Goal: Complete application form

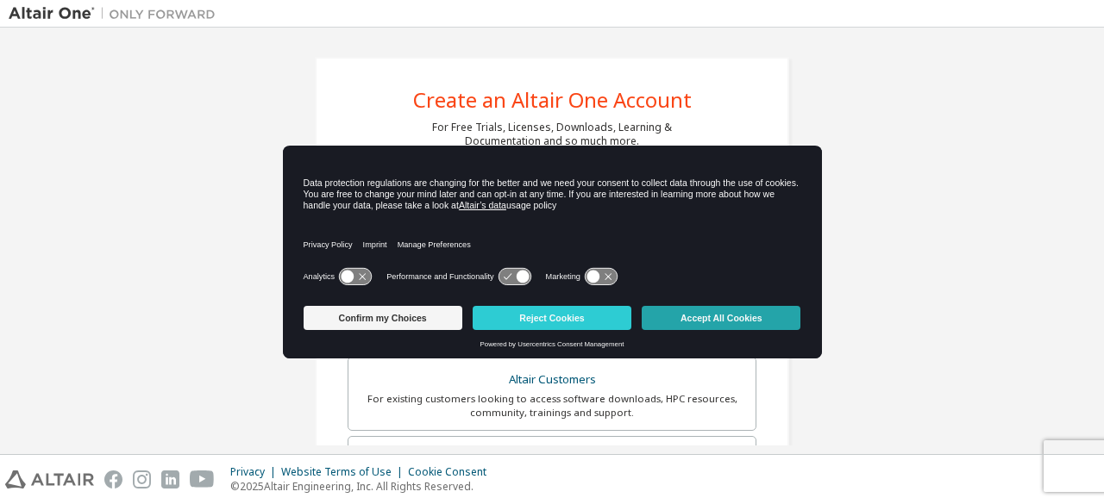
click at [683, 319] on button "Accept All Cookies" at bounding box center [720, 318] width 159 height 24
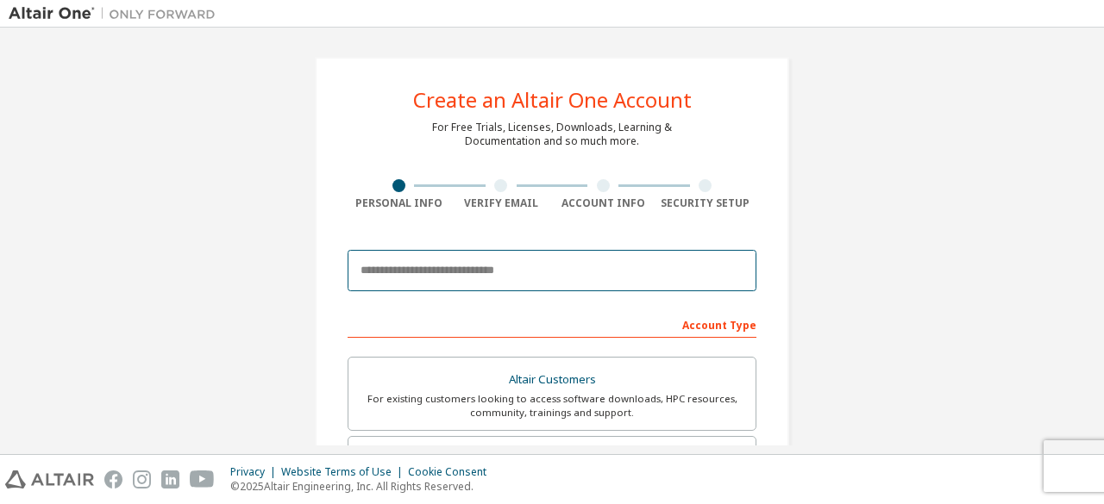
click at [575, 261] on input "email" at bounding box center [551, 270] width 409 height 41
type input "**********"
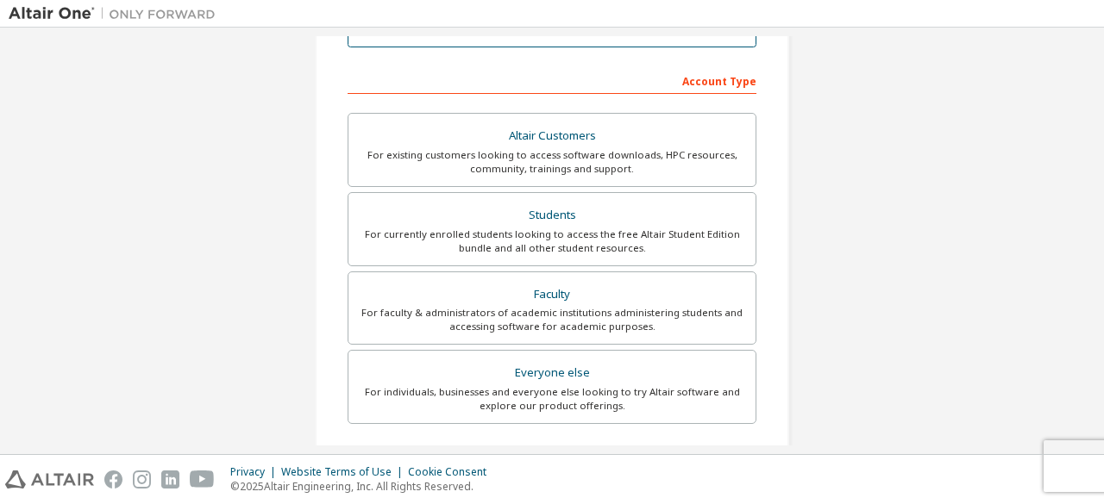
scroll to position [259, 0]
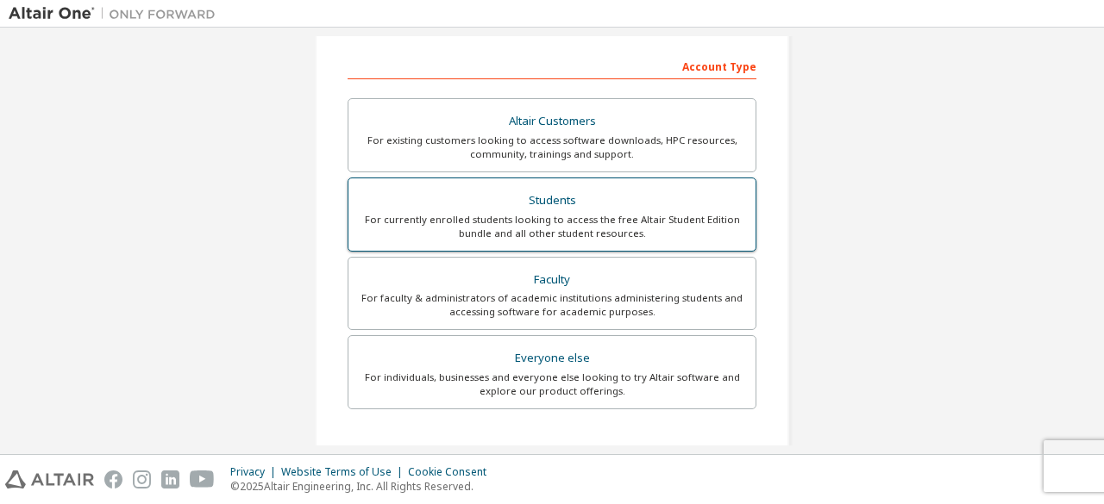
click at [528, 229] on div "For currently enrolled students looking to access the free Altair Student Editi…" at bounding box center [552, 227] width 386 height 28
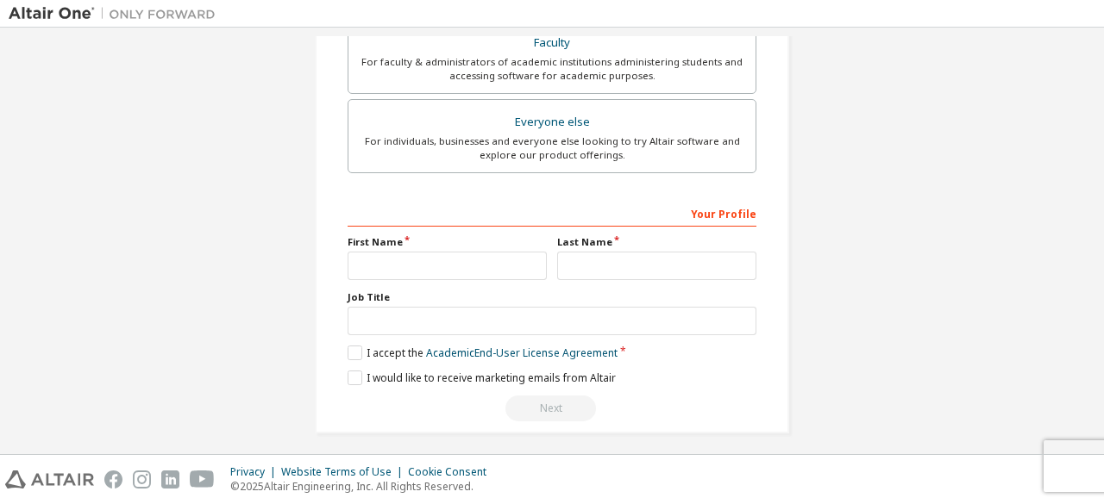
scroll to position [543, 0]
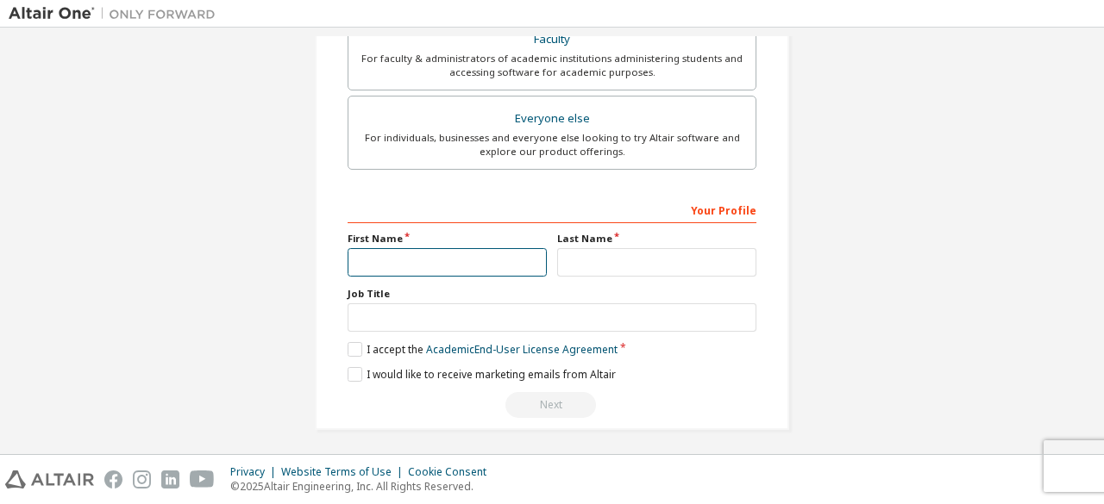
click at [481, 257] on input "text" at bounding box center [446, 262] width 199 height 28
type input "*********"
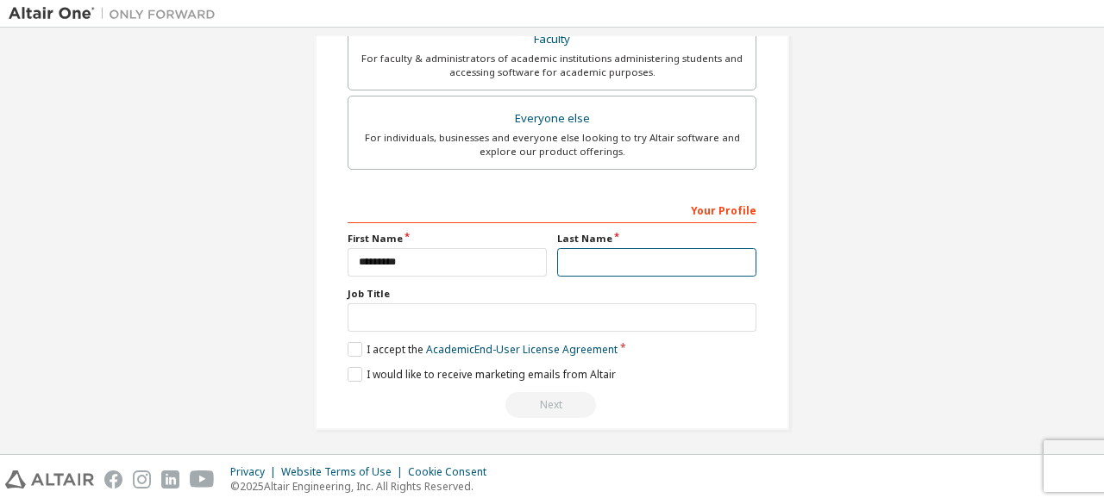
click at [597, 254] on input "text" at bounding box center [656, 262] width 199 height 28
type input "*"
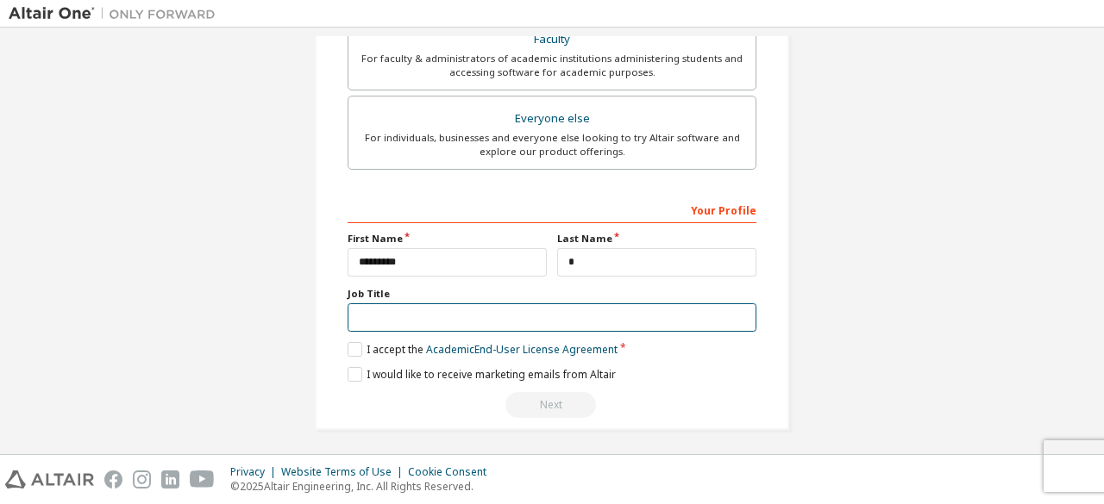
click at [404, 320] on input "text" at bounding box center [551, 317] width 409 height 28
type input "*******"
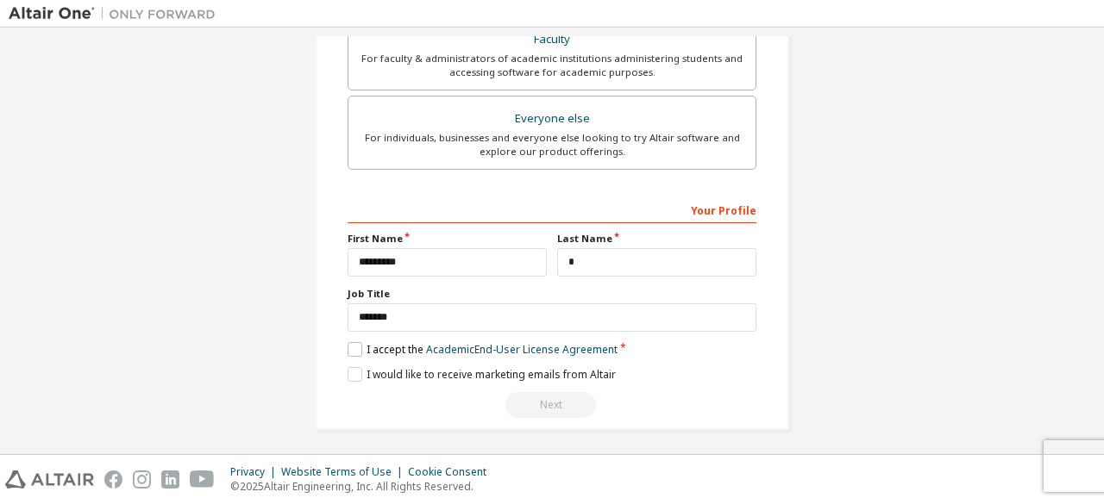
click at [356, 342] on label "I accept the Academic End-User License Agreement" at bounding box center [482, 349] width 270 height 15
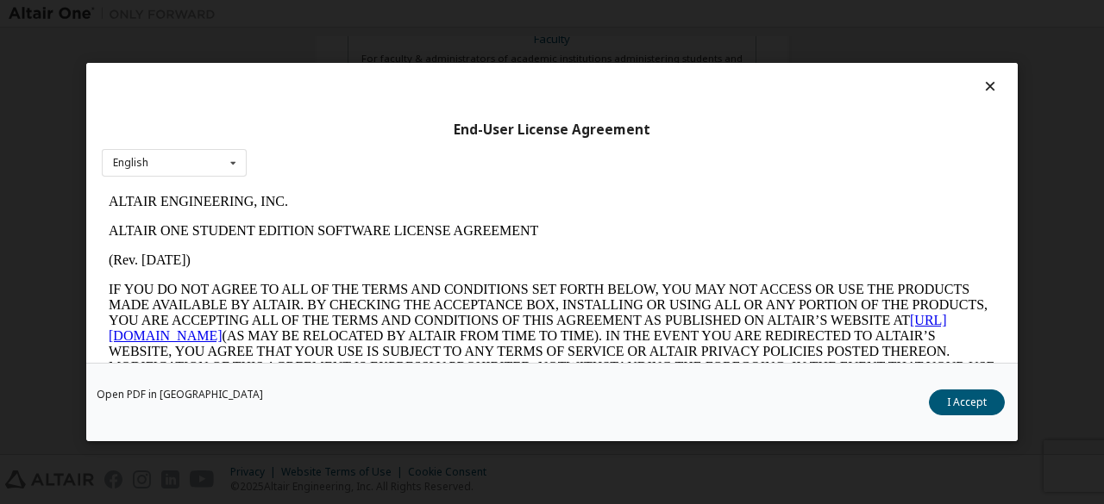
scroll to position [0, 0]
click at [949, 402] on button "I Accept" at bounding box center [967, 403] width 76 height 26
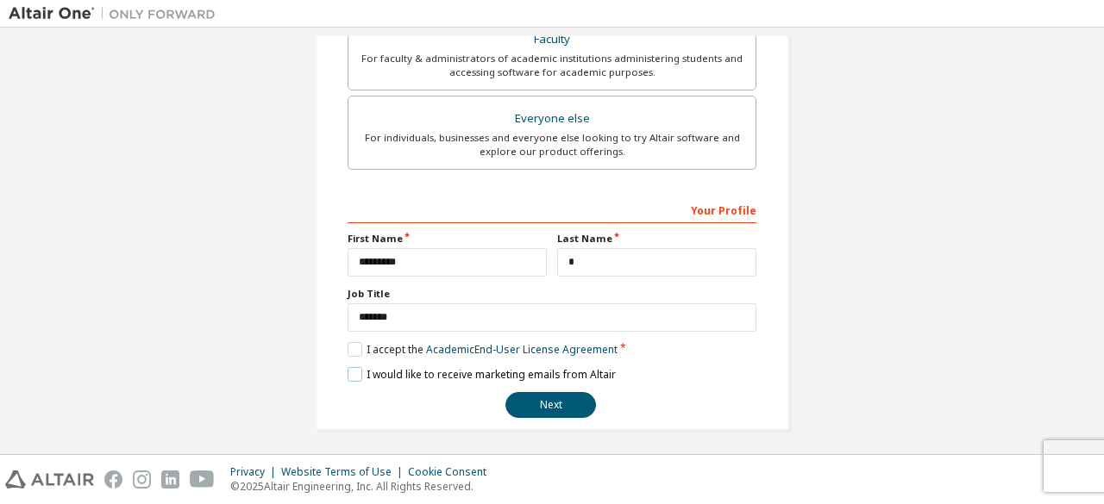
click at [354, 372] on label "I would like to receive marketing emails from Altair" at bounding box center [481, 374] width 268 height 15
click at [515, 400] on button "Next" at bounding box center [550, 405] width 91 height 26
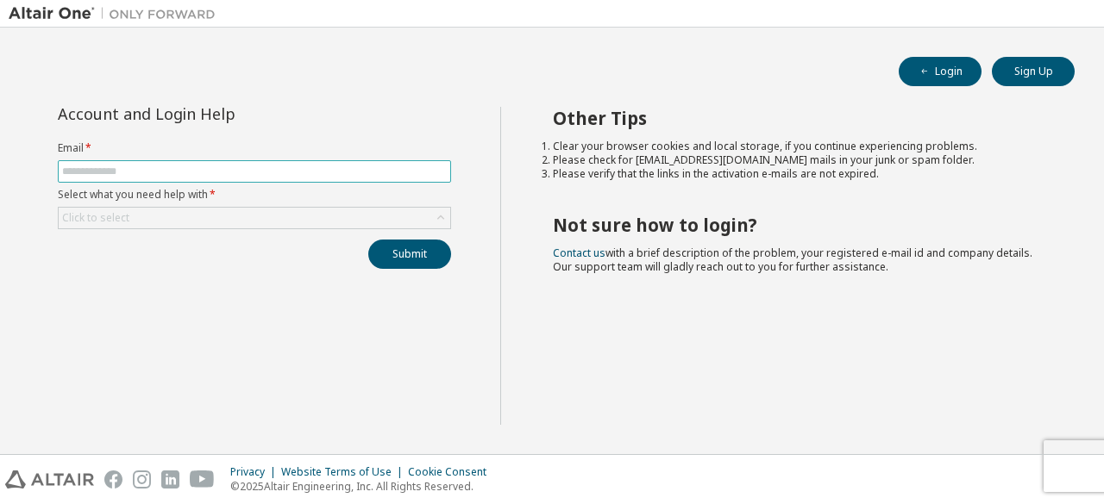
click at [359, 171] on input "text" at bounding box center [254, 172] width 385 height 14
type input "**********"
click at [256, 215] on div "Click to select" at bounding box center [254, 218] width 391 height 21
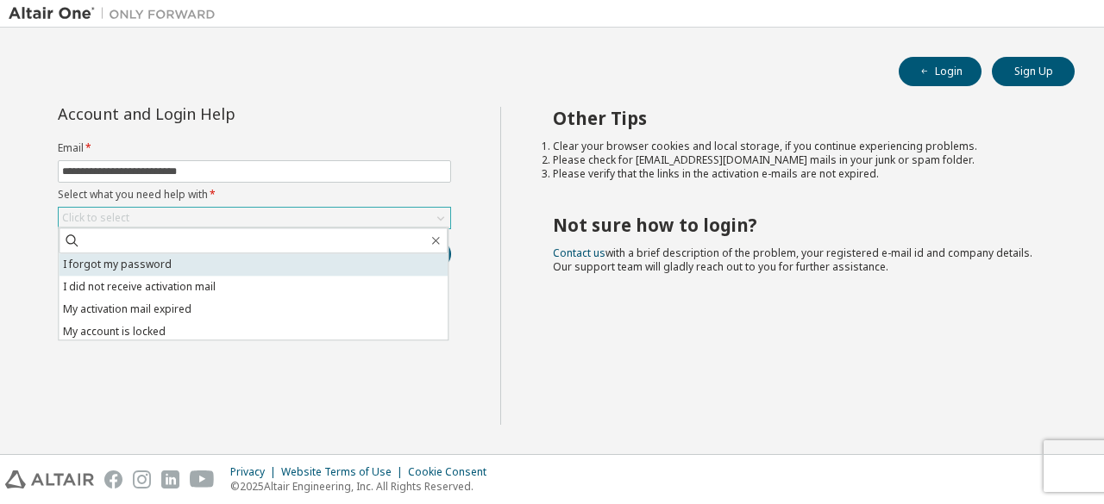
click at [174, 260] on li "I forgot my password" at bounding box center [253, 264] width 389 height 22
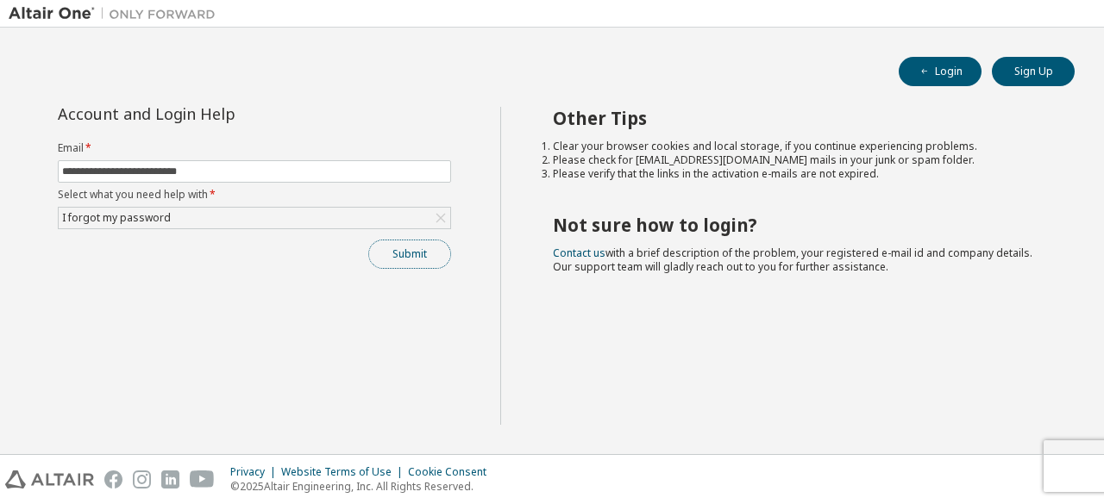
click at [419, 256] on button "Submit" at bounding box center [409, 254] width 83 height 29
